Goal: Download file/media

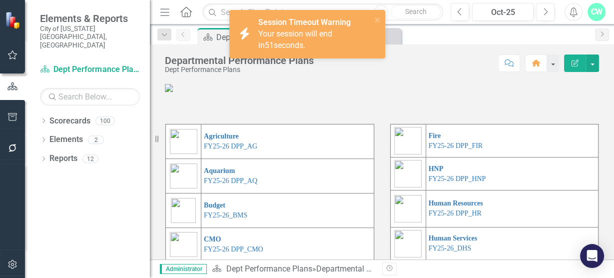
scroll to position [314, 0]
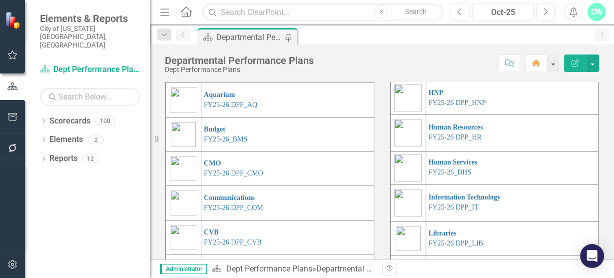
scroll to position [73, 0]
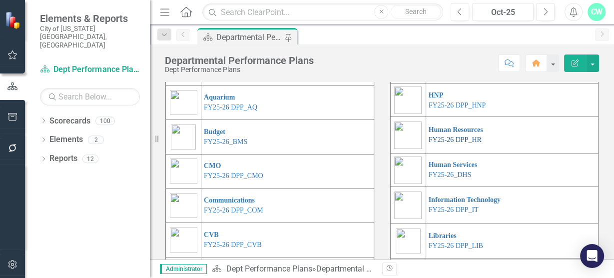
click at [441, 143] on link "FY25-26 DPP_HR" at bounding box center [455, 139] width 53 height 7
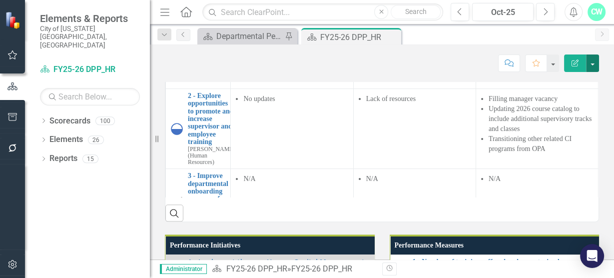
click at [597, 67] on button "button" at bounding box center [592, 62] width 13 height 17
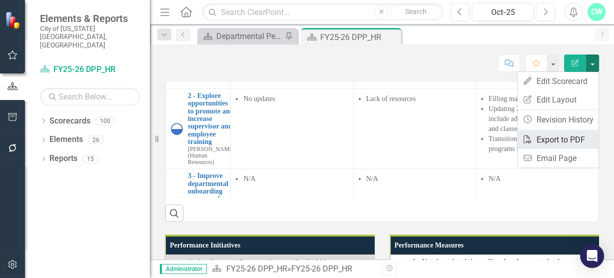
click at [553, 137] on link "PDF Export to PDF" at bounding box center [557, 139] width 81 height 18
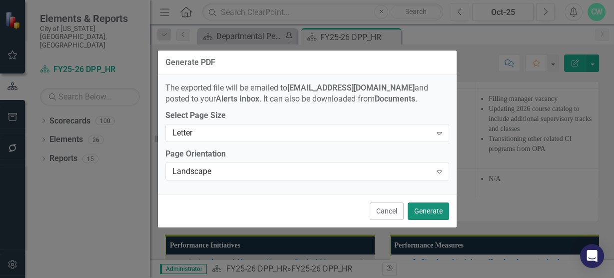
click at [433, 205] on button "Generate" at bounding box center [428, 210] width 41 height 17
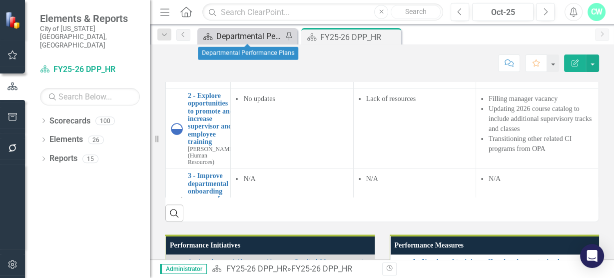
click at [236, 35] on div "Departmental Performance Plans" at bounding box center [249, 36] width 66 height 12
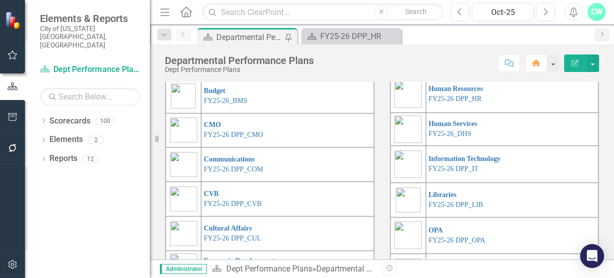
scroll to position [170, 0]
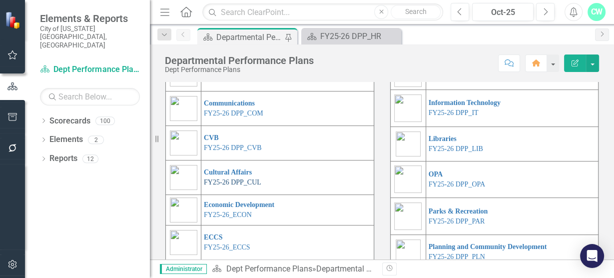
click at [232, 186] on link "FY25-26 DPP_CUL" at bounding box center [232, 181] width 57 height 7
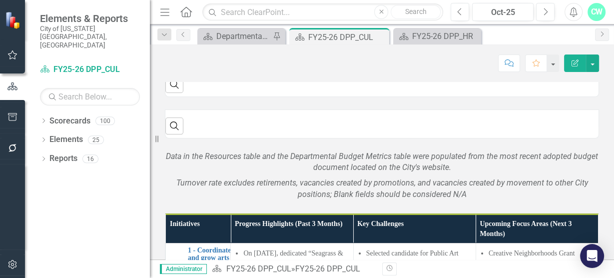
scroll to position [216, 0]
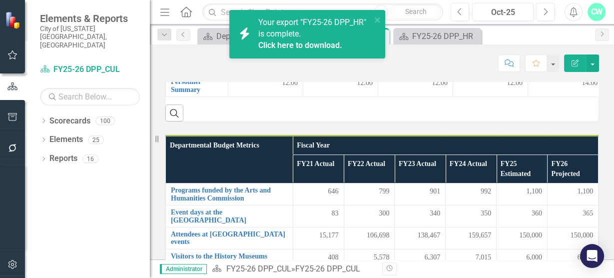
click at [296, 47] on link "Click here to download." at bounding box center [300, 44] width 84 height 9
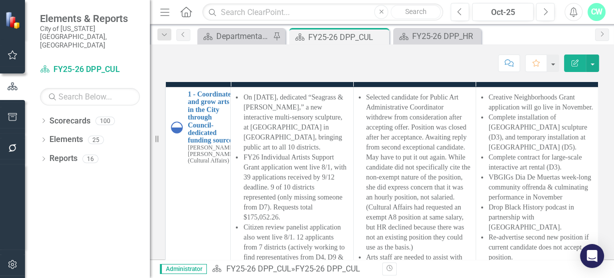
scroll to position [742, 0]
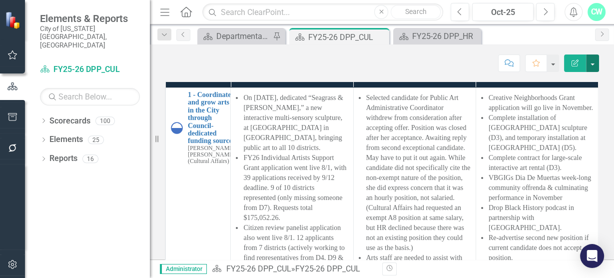
click at [595, 65] on button "button" at bounding box center [592, 62] width 13 height 17
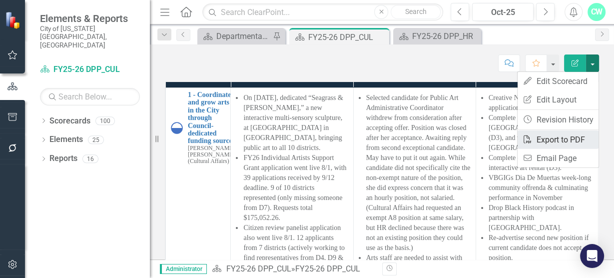
click at [567, 135] on link "PDF Export to PDF" at bounding box center [557, 139] width 81 height 18
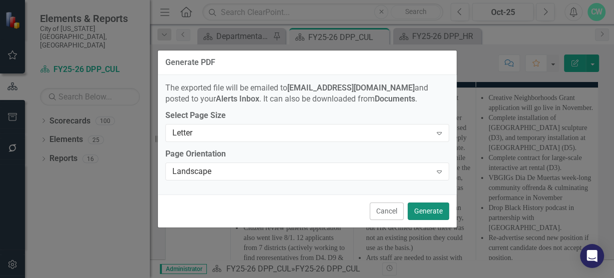
click at [445, 209] on button "Generate" at bounding box center [428, 210] width 41 height 17
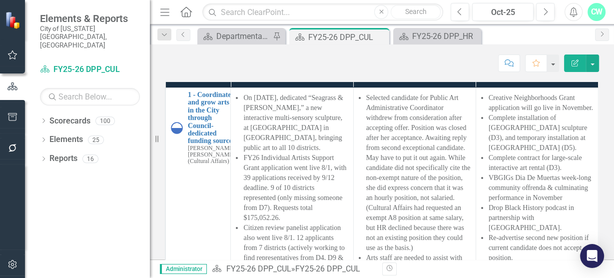
click at [337, 43] on em "Turnover rate excludes retirements, vacancies created by promotions, and vacanc…" at bounding box center [382, 32] width 412 height 21
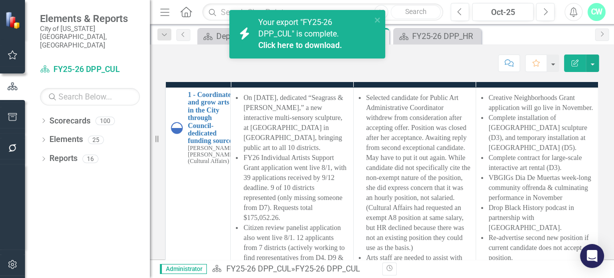
click at [305, 49] on link "Click here to download." at bounding box center [300, 44] width 84 height 9
